Goal: Task Accomplishment & Management: Manage account settings

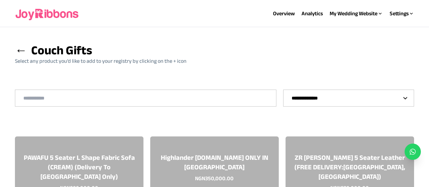
select select "*"
click at [26, 54] on span "←" at bounding box center [21, 49] width 12 height 13
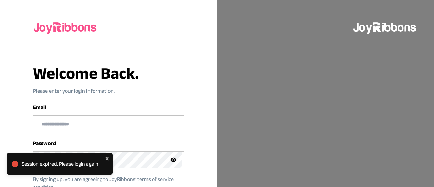
type input "**********"
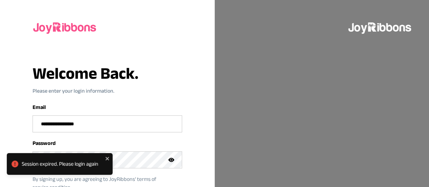
drag, startPoint x: 0, startPoint y: 0, endPoint x: 243, endPoint y: 77, distance: 255.1
click at [243, 77] on div at bounding box center [321, 93] width 214 height 187
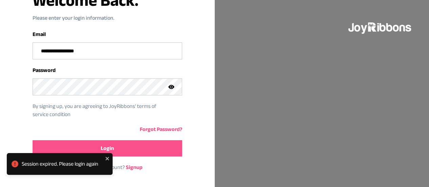
click at [128, 144] on button "Login" at bounding box center [107, 148] width 149 height 16
